Goal: Obtain resource: Download file/media

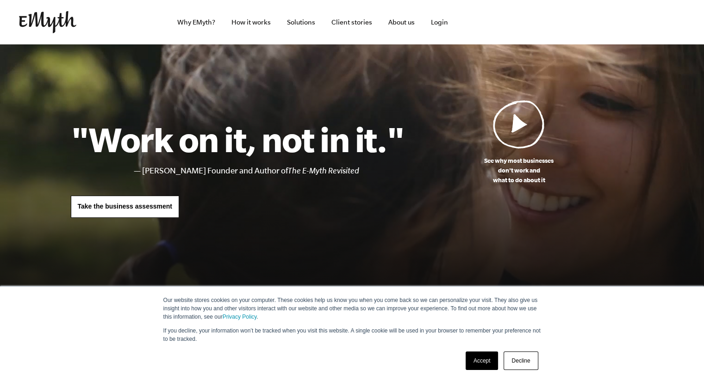
click at [479, 361] on link "Accept" at bounding box center [481, 361] width 33 height 19
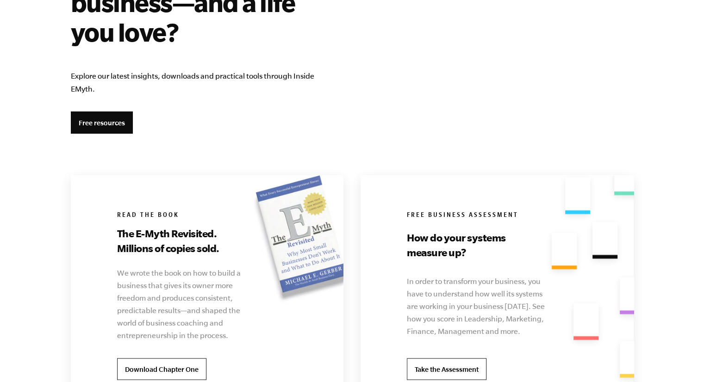
scroll to position [1657, 0]
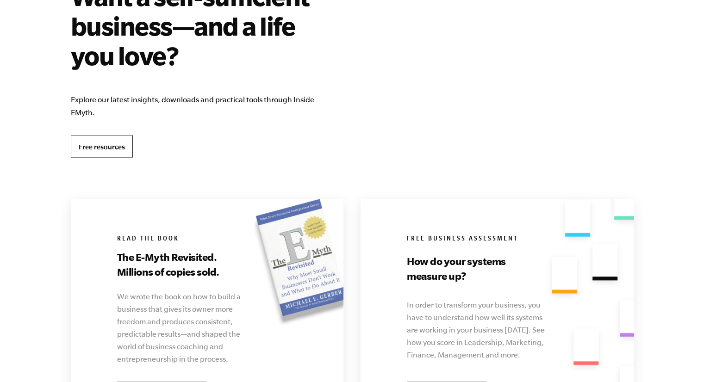
click at [107, 147] on link "Free resources" at bounding box center [102, 146] width 62 height 22
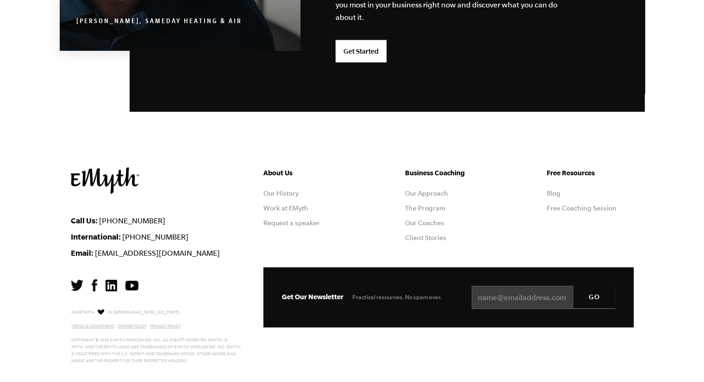
scroll to position [2470, 0]
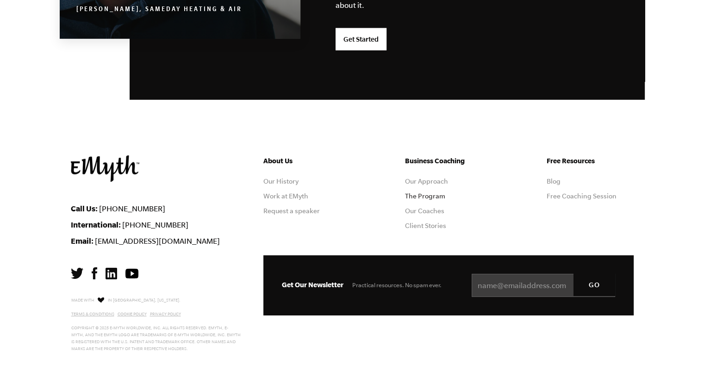
click at [420, 195] on link "The Program" at bounding box center [425, 195] width 40 height 7
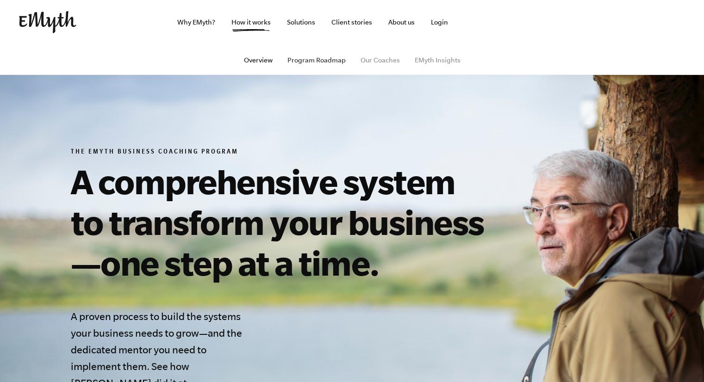
click at [311, 62] on link "Program Roadmap" at bounding box center [316, 59] width 58 height 7
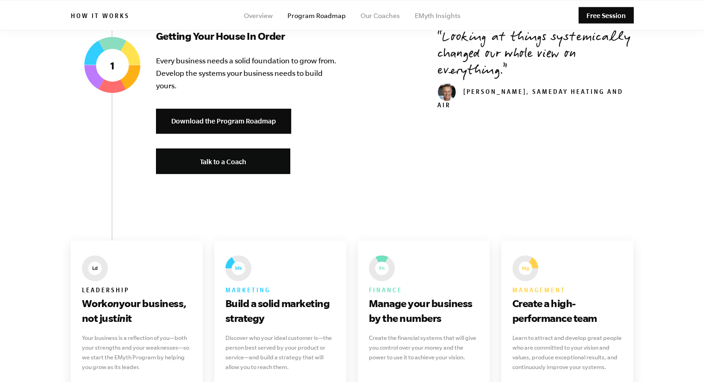
scroll to position [387, 0]
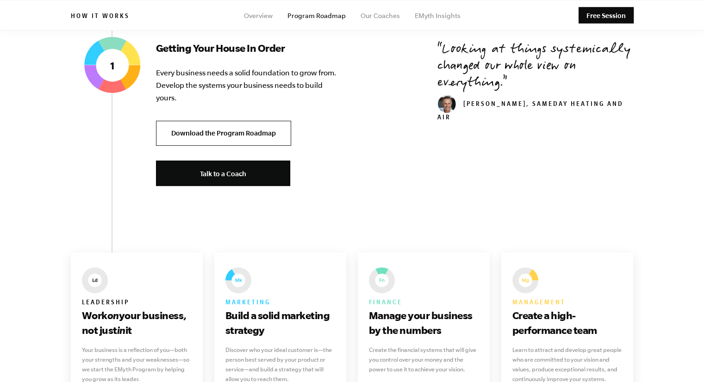
click at [230, 137] on link "Download the Program Roadmap" at bounding box center [223, 133] width 135 height 25
click at [225, 134] on link "Download the Program Roadmap" at bounding box center [223, 133] width 135 height 25
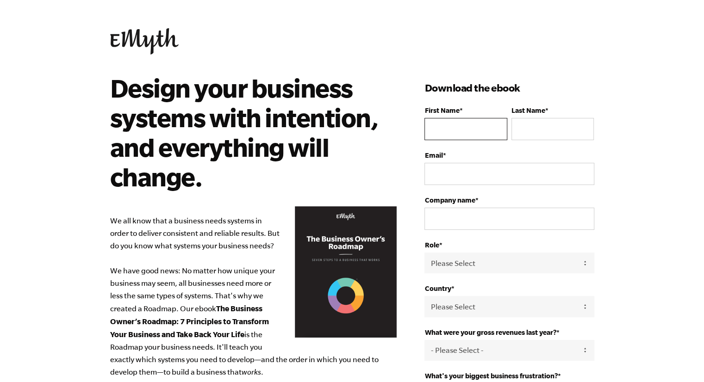
click at [435, 134] on input "First Name *" at bounding box center [465, 129] width 82 height 22
